Goal: Information Seeking & Learning: Compare options

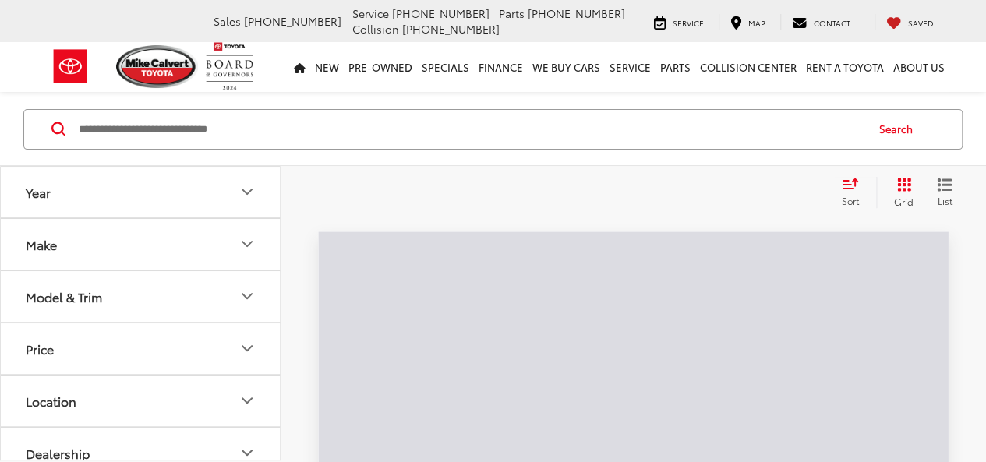
scroll to position [234, 0]
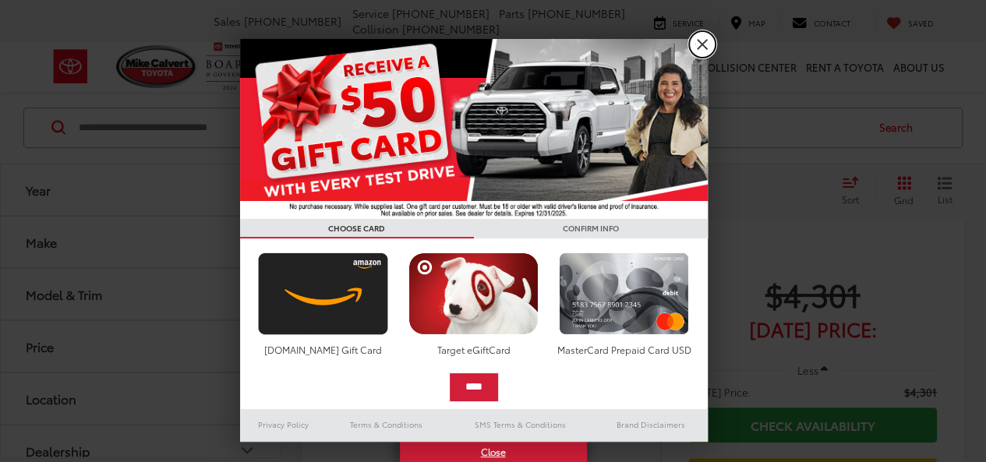
click at [709, 41] on link "X" at bounding box center [702, 44] width 26 height 26
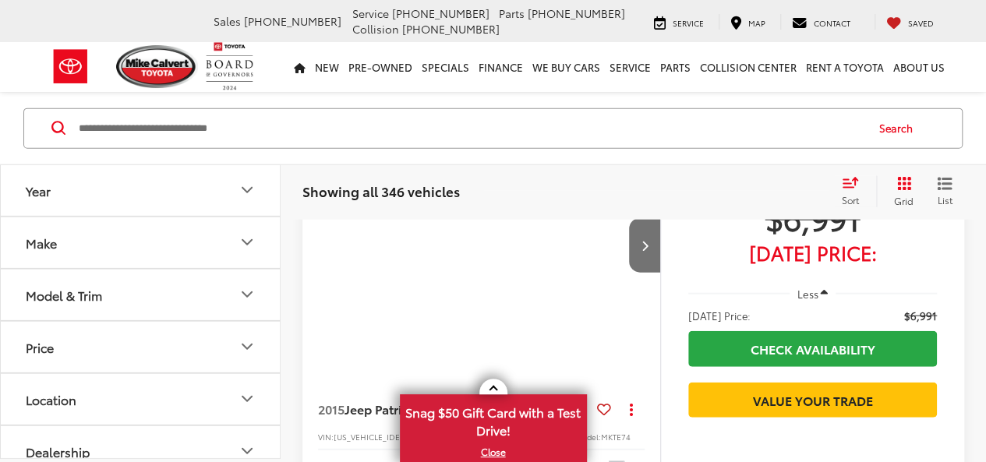
scroll to position [2026, 0]
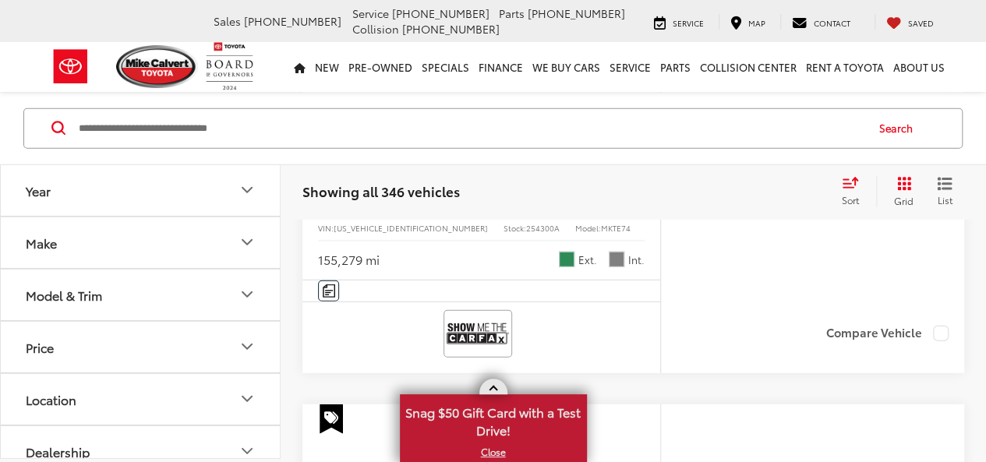
click at [492, 384] on link at bounding box center [493, 387] width 28 height 16
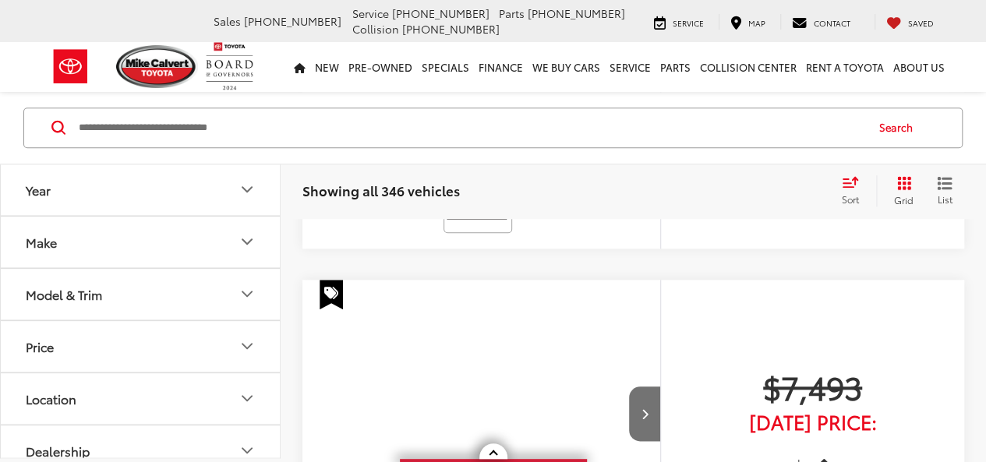
scroll to position [3741, 0]
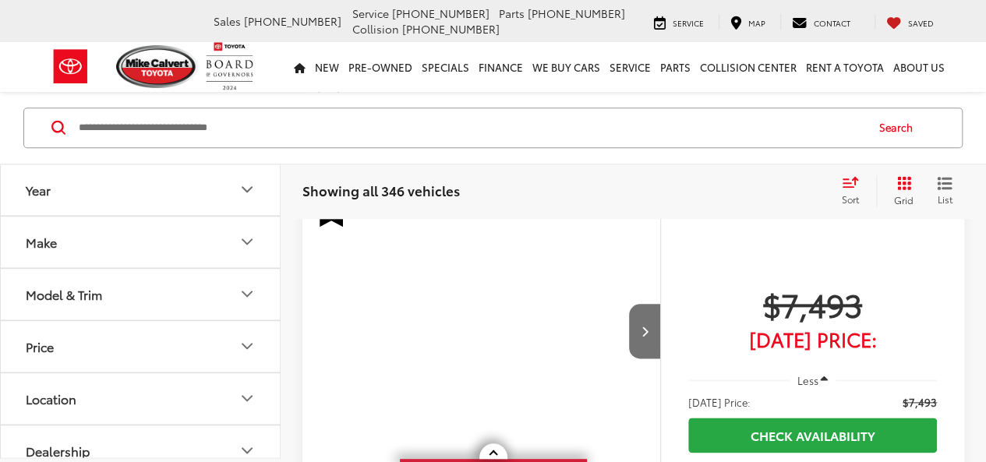
click at [246, 192] on icon "Year" at bounding box center [247, 190] width 19 height 19
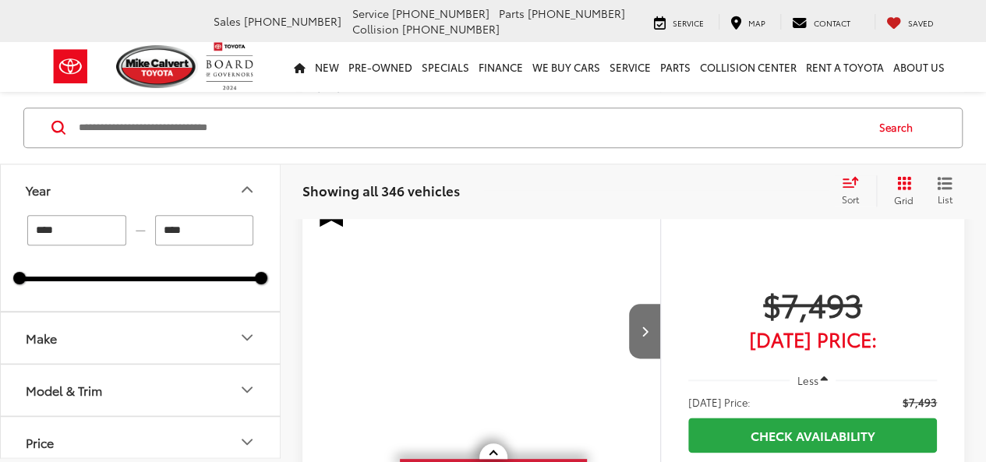
click at [246, 332] on icon "Make" at bounding box center [247, 338] width 19 height 19
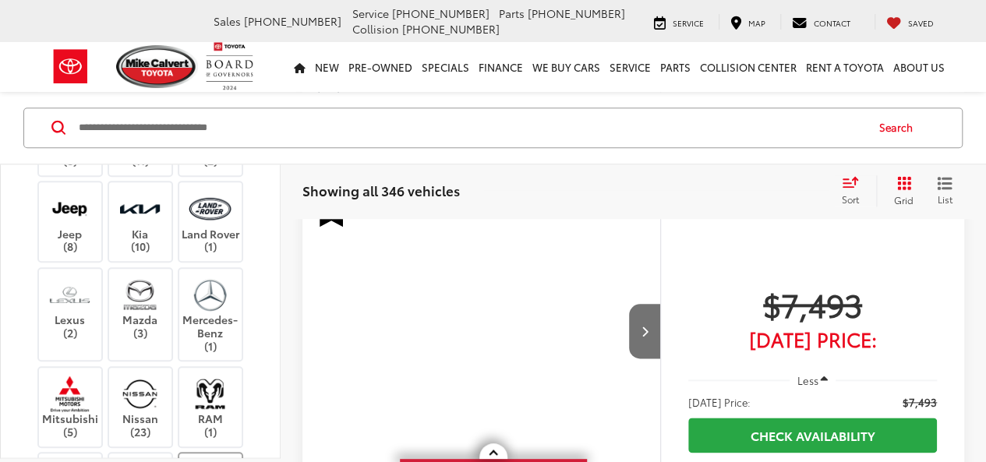
scroll to position [390, 0]
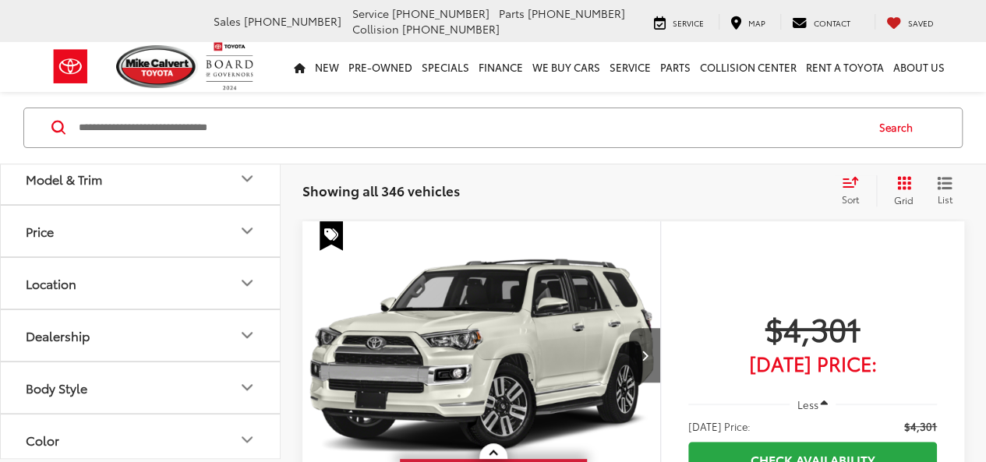
scroll to position [624, 0]
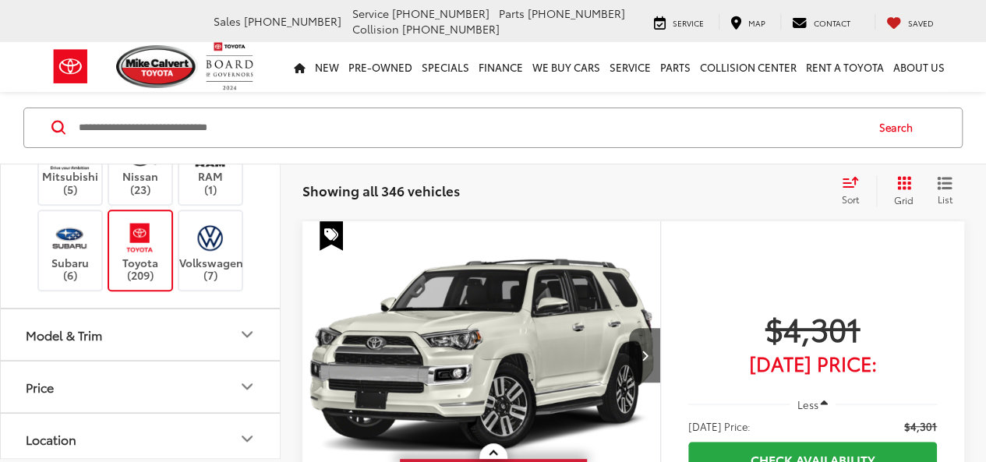
click at [249, 325] on icon "Model & Trim" at bounding box center [247, 334] width 19 height 19
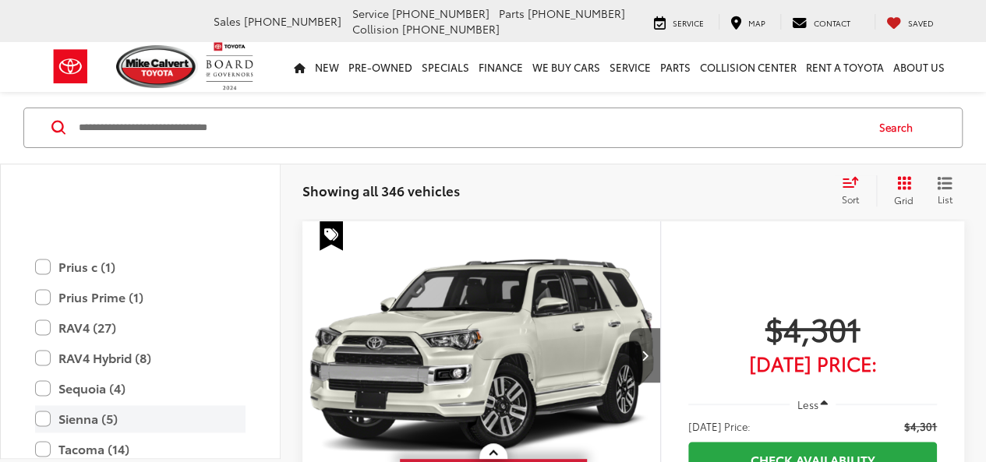
scroll to position [1247, 0]
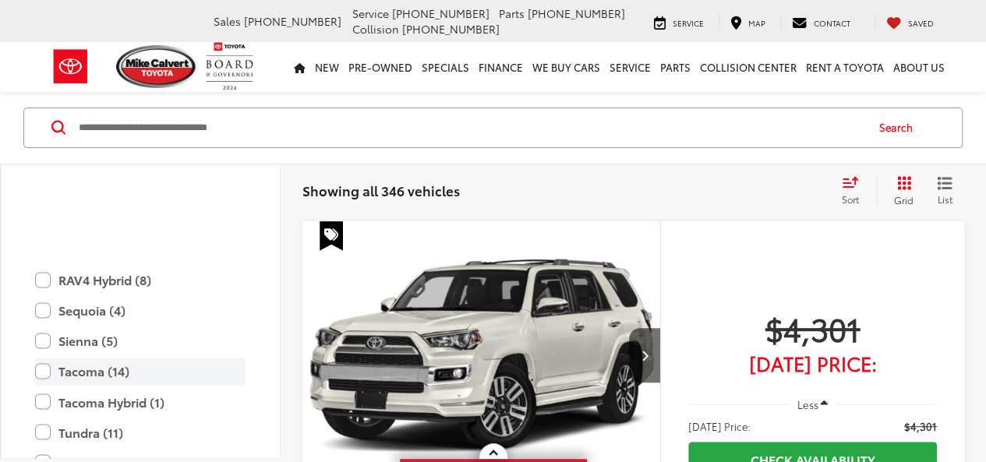
click at [54, 358] on label "Tacoma (14)" at bounding box center [140, 371] width 210 height 27
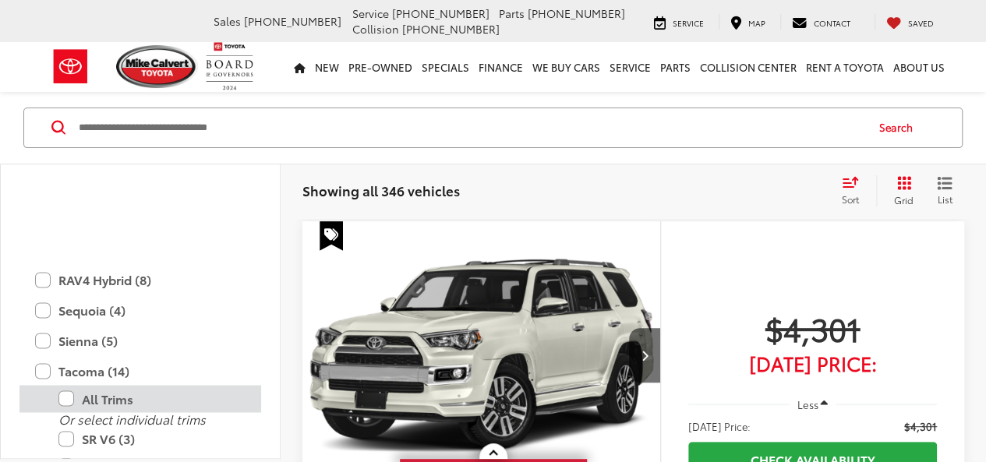
click at [108, 385] on label "All Trims" at bounding box center [151, 398] width 187 height 27
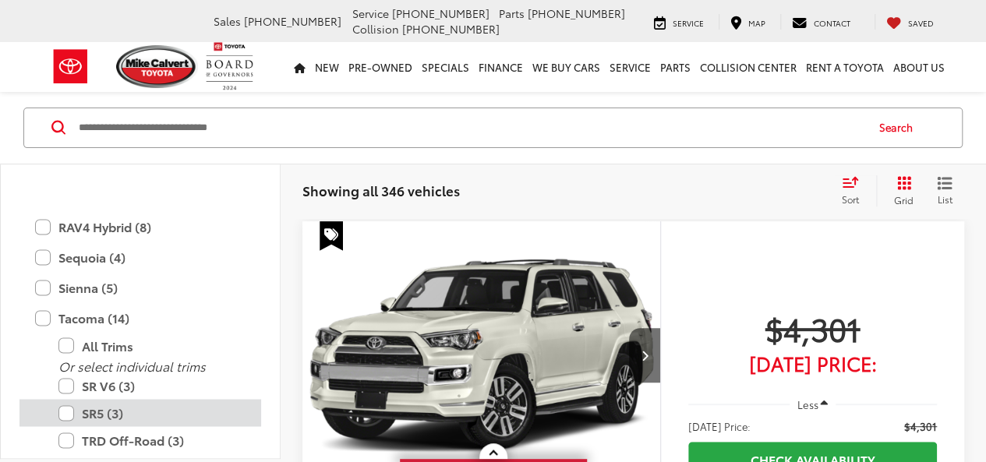
scroll to position [1325, 0]
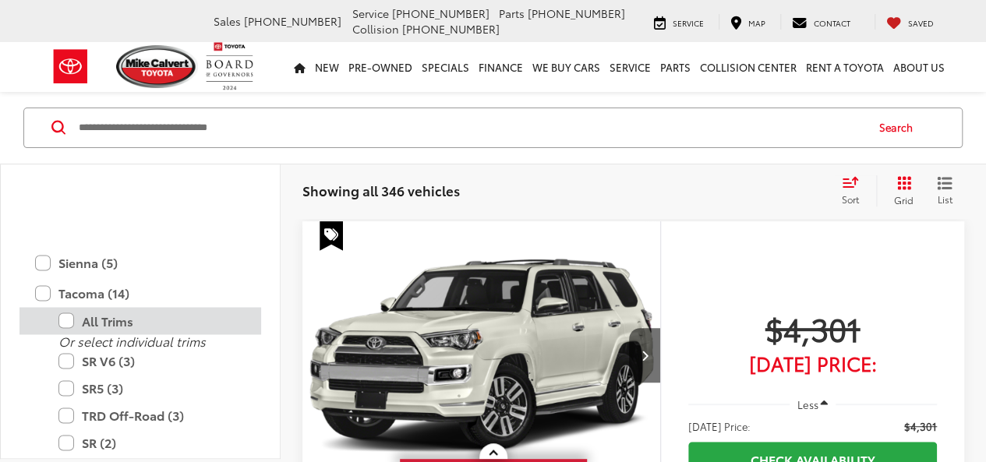
click at [67, 307] on label "All Trims" at bounding box center [151, 320] width 187 height 27
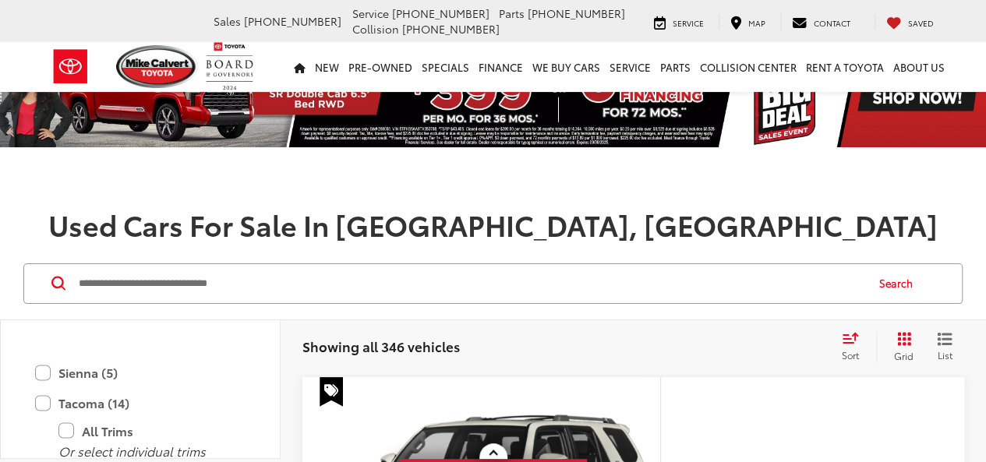
scroll to position [1338, 0]
click at [41, 422] on label "Tacoma (14)" at bounding box center [140, 435] width 210 height 27
click at [42, 422] on label "Tacoma (14)" at bounding box center [140, 435] width 210 height 27
click at [67, 450] on label "All Trims" at bounding box center [151, 463] width 187 height 27
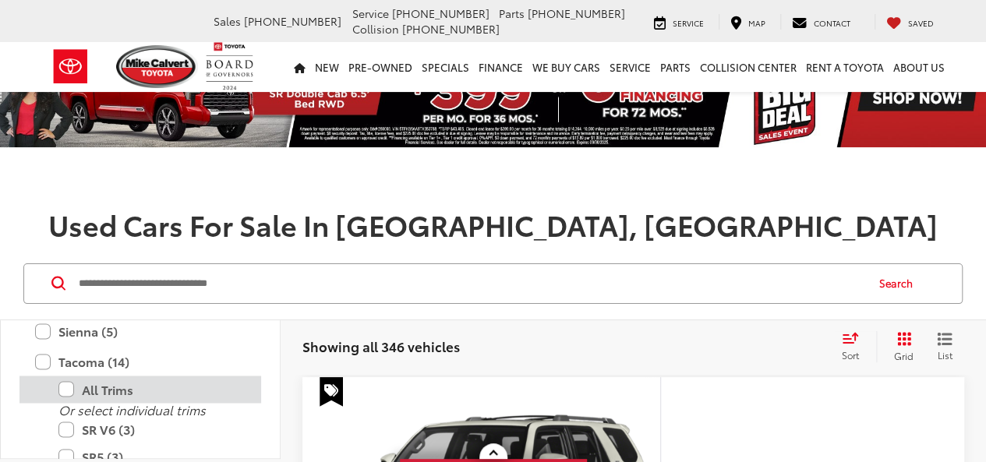
scroll to position [1523, 0]
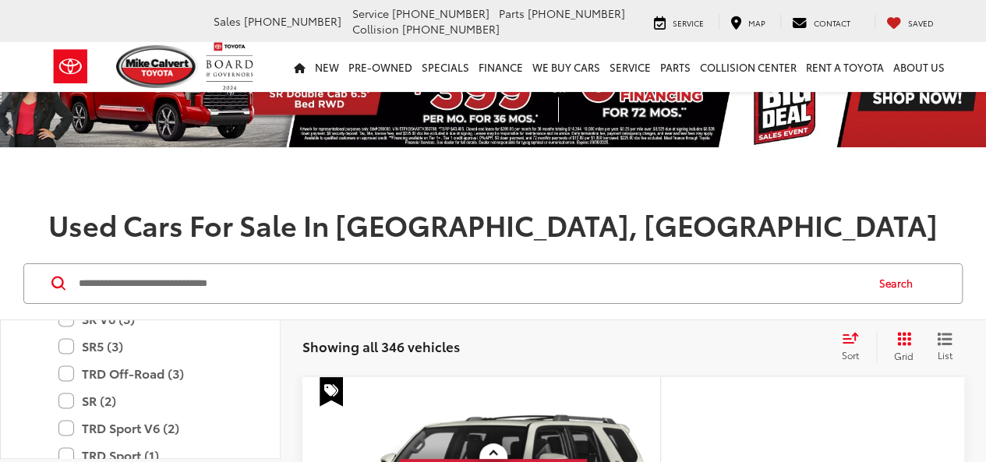
click at [67, 292] on label "All Trims" at bounding box center [151, 278] width 187 height 27
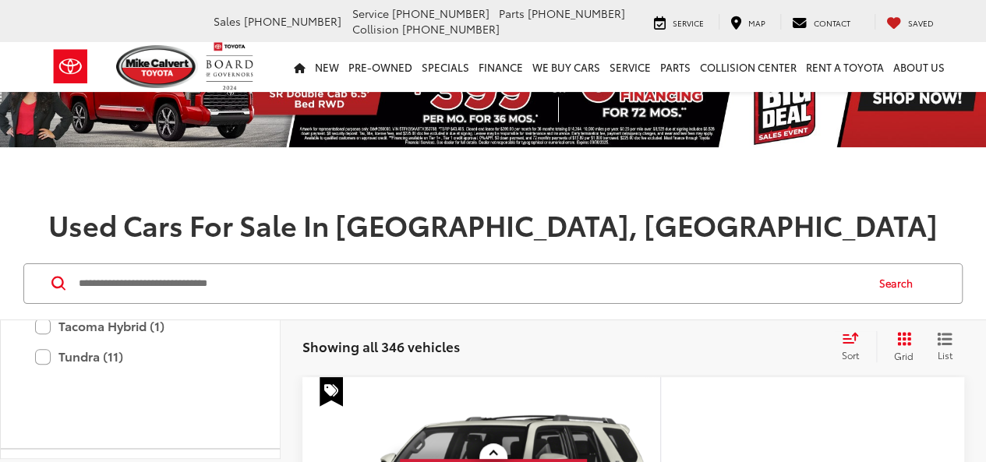
type input "****"
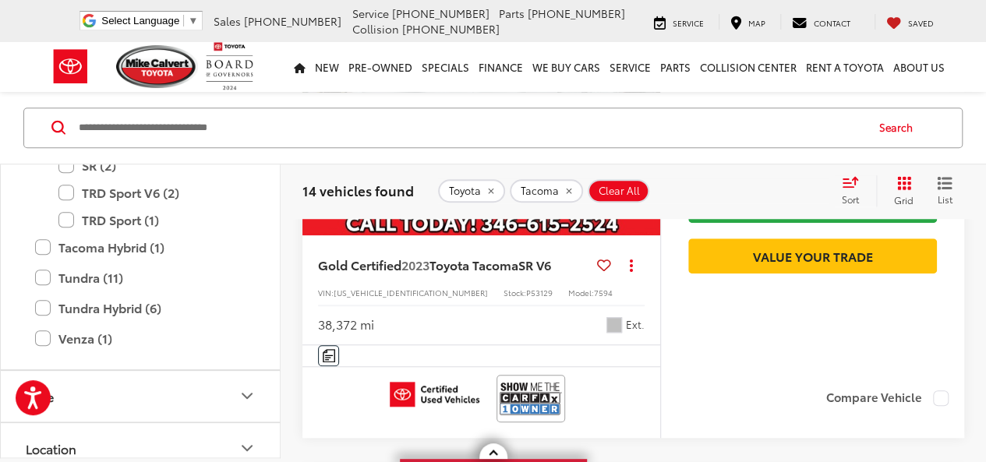
scroll to position [3473, 0]
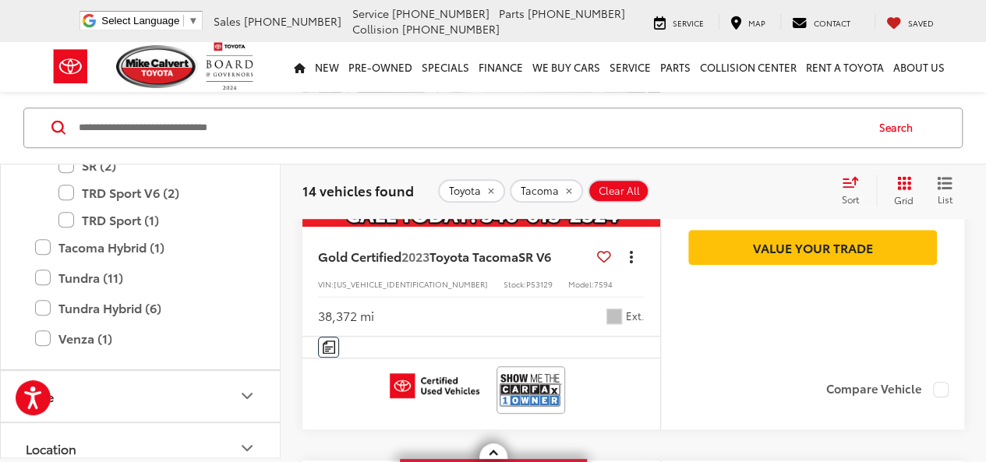
click at [631, 265] on button "Actions" at bounding box center [630, 255] width 27 height 27
click at [687, 400] on div "Compare Vehicle" at bounding box center [812, 399] width 303 height 59
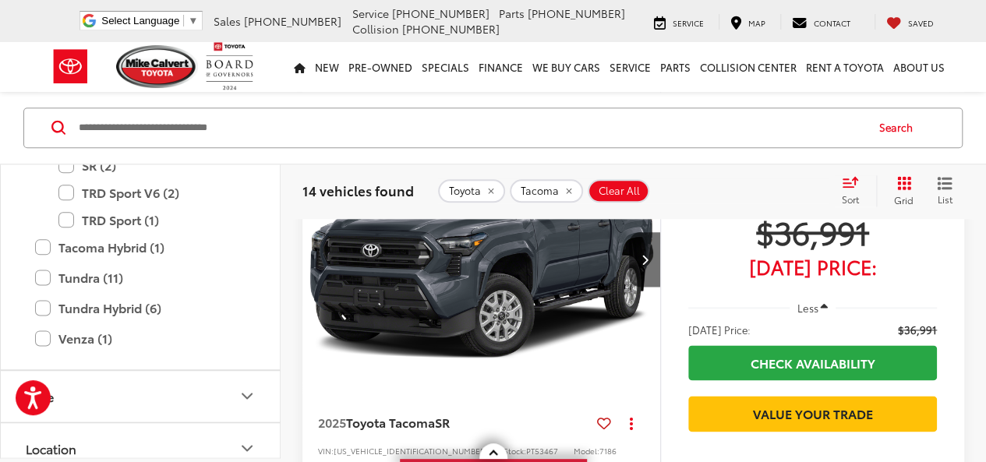
scroll to position [3785, 0]
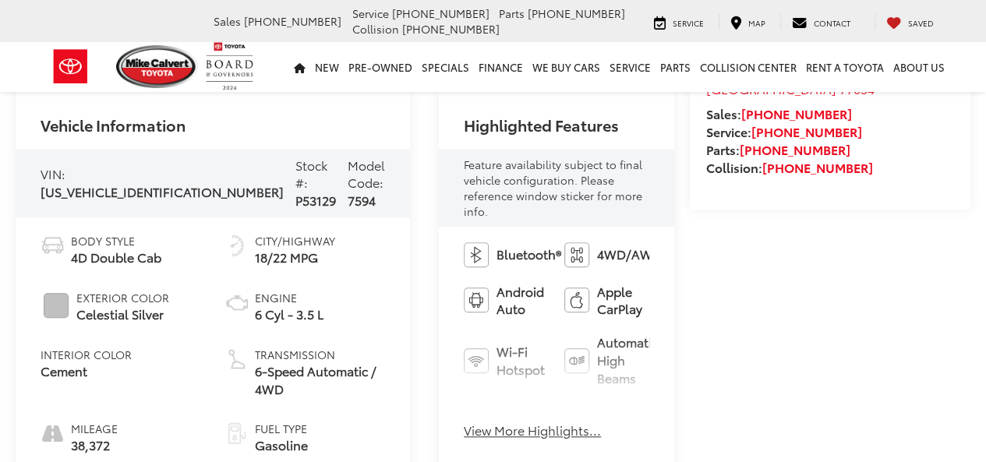
scroll to position [468, 0]
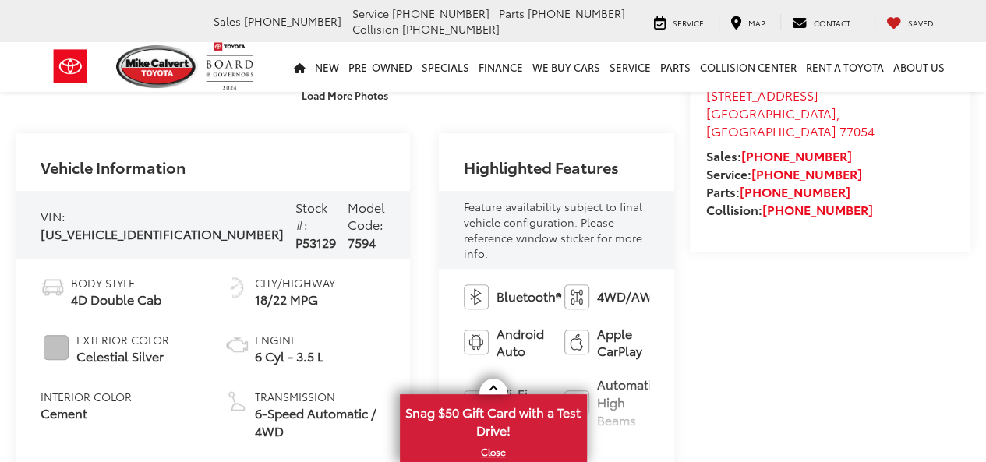
click at [564, 284] on img at bounding box center [576, 296] width 25 height 25
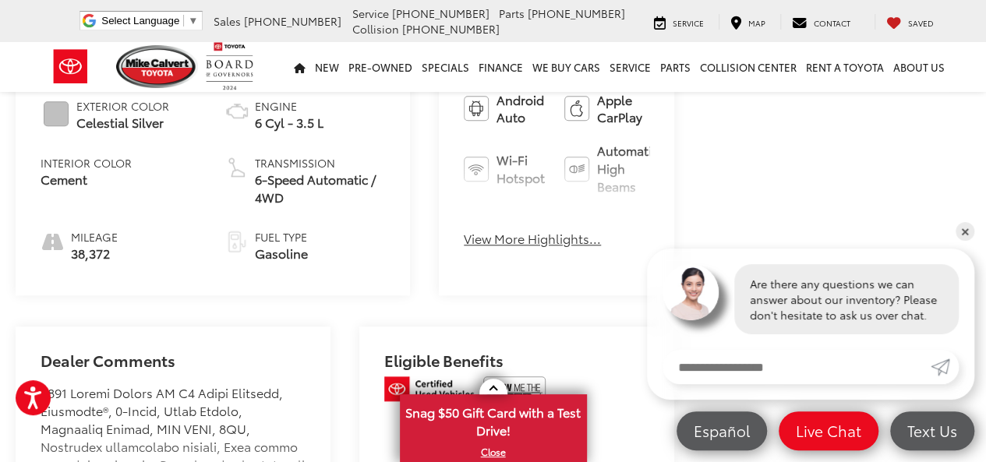
scroll to position [0, 0]
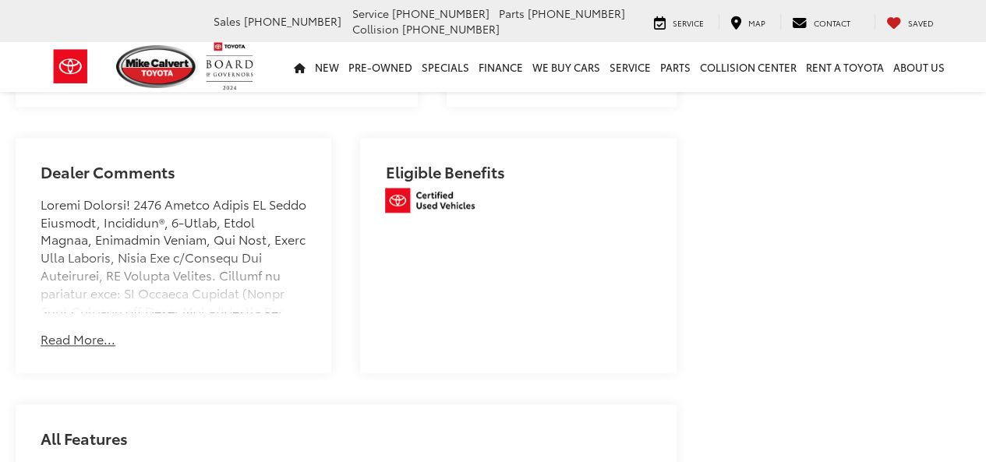
scroll to position [857, 0]
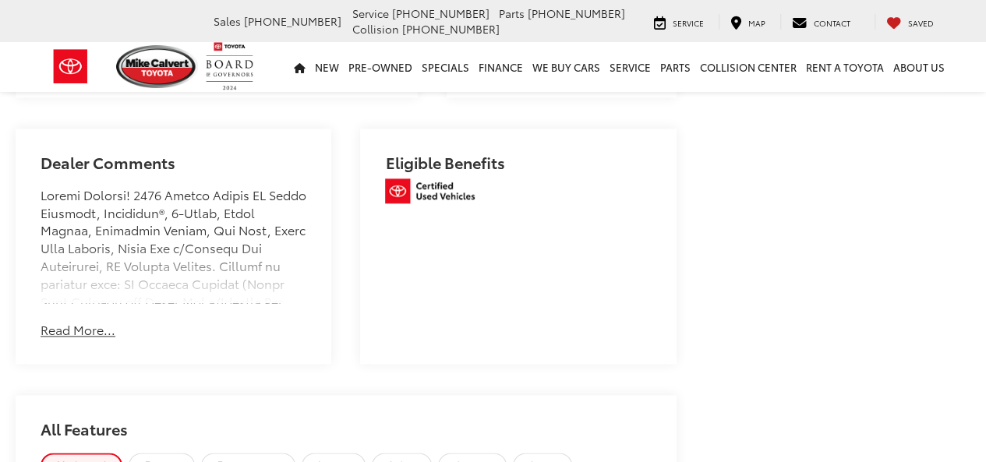
click at [91, 339] on button "Read More..." at bounding box center [78, 330] width 75 height 18
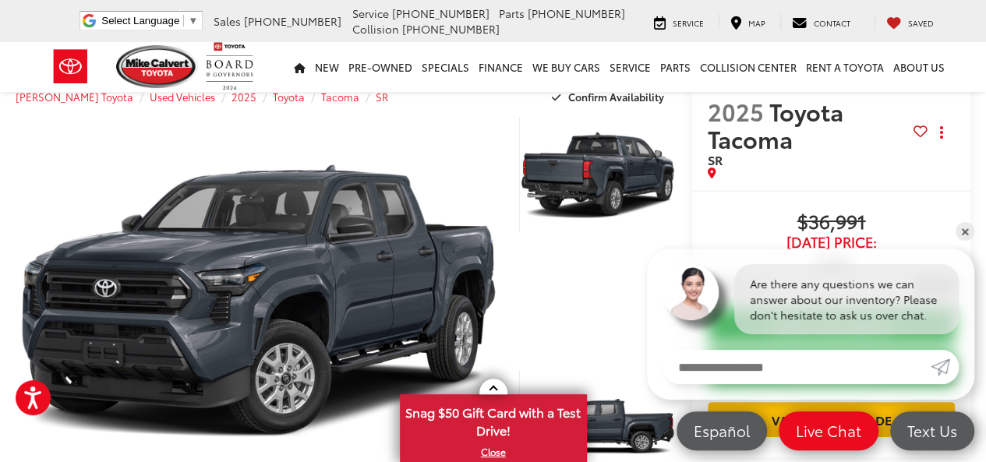
scroll to position [0, 0]
